Goal: Transaction & Acquisition: Purchase product/service

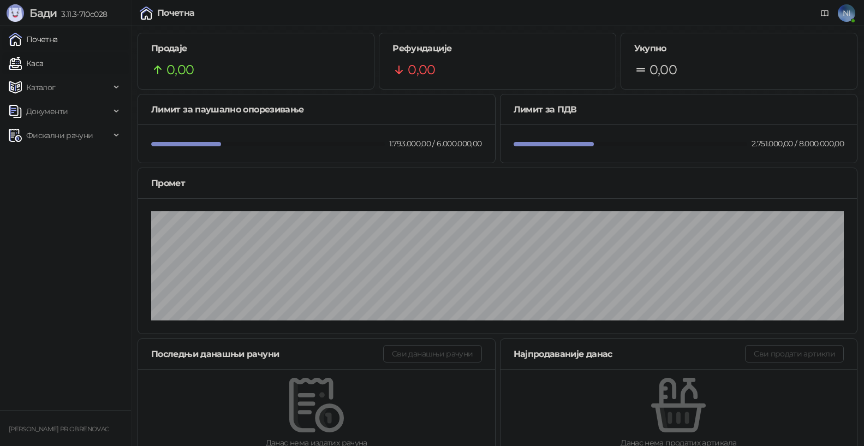
click at [43, 65] on link "Каса" at bounding box center [26, 63] width 34 height 22
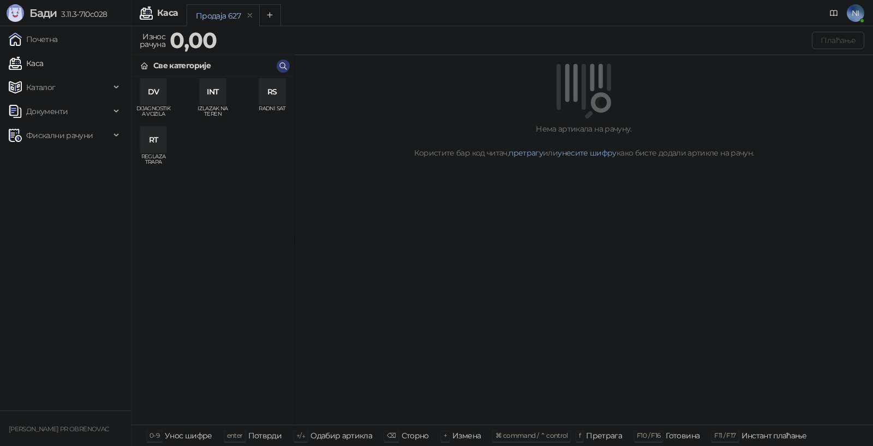
click at [154, 139] on div "RT" at bounding box center [153, 140] width 26 height 26
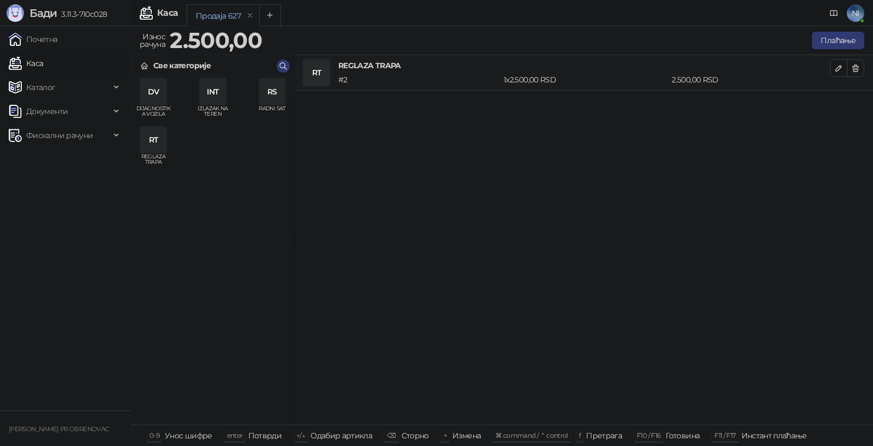
click at [273, 96] on div "RS" at bounding box center [272, 92] width 26 height 26
click at [835, 109] on span "button" at bounding box center [838, 103] width 9 height 10
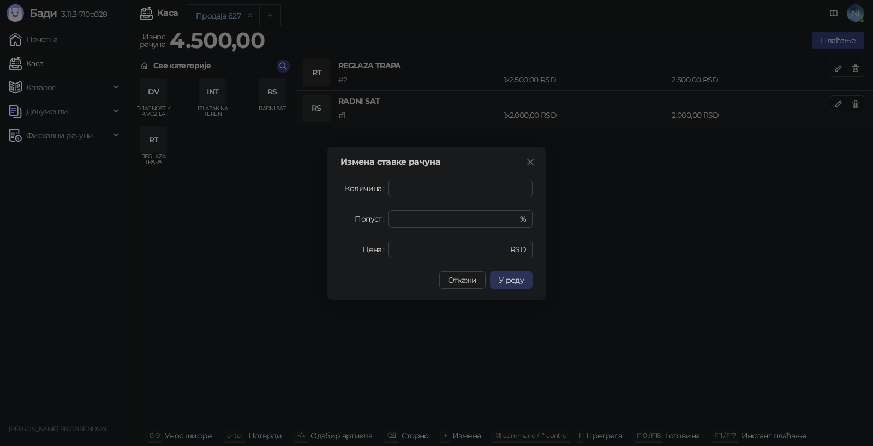
type input "***"
click at [524, 281] on button "У реду" at bounding box center [511, 279] width 43 height 17
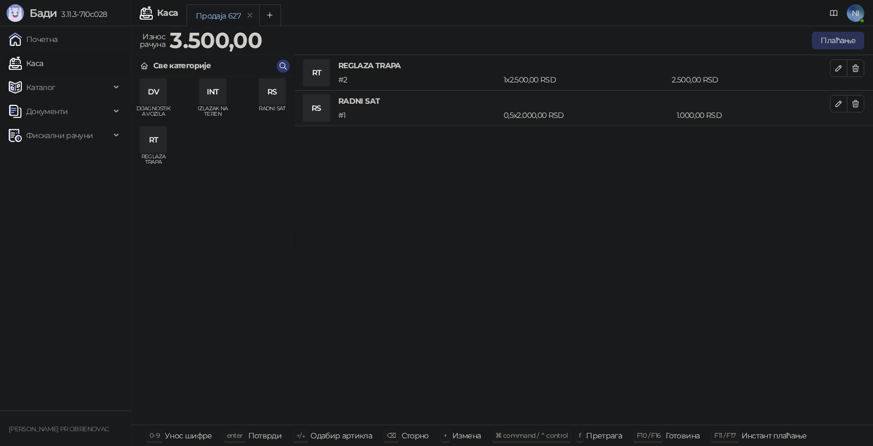
click at [823, 35] on button "Плаћање" at bounding box center [838, 40] width 52 height 17
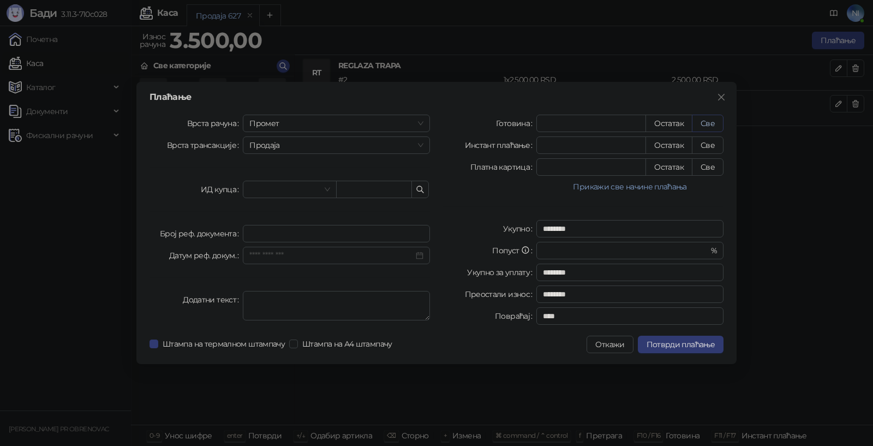
click at [709, 119] on button "Све" at bounding box center [708, 123] width 32 height 17
type input "****"
click at [666, 350] on button "Потврди плаћање" at bounding box center [681, 343] width 86 height 17
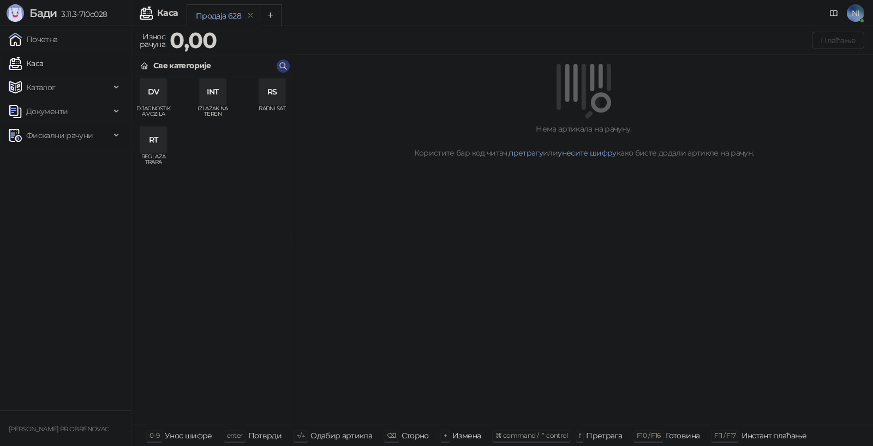
click at [118, 135] on icon at bounding box center [117, 135] width 5 height 0
click at [86, 164] on link "Издати рачуни" at bounding box center [49, 159] width 73 height 22
